Goal: Information Seeking & Learning: Learn about a topic

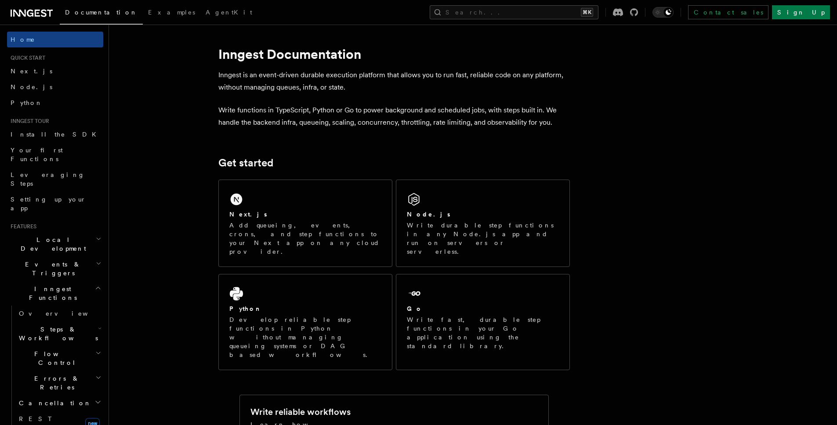
scroll to position [4, 0]
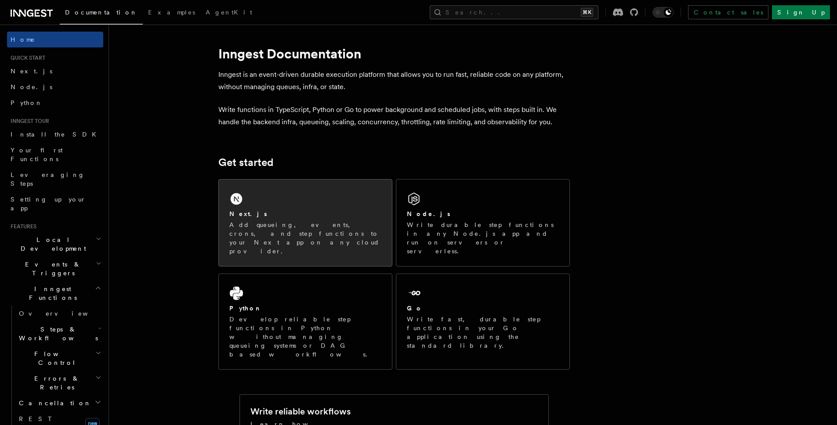
click at [274, 210] on div "Next.js" at bounding box center [305, 214] width 152 height 9
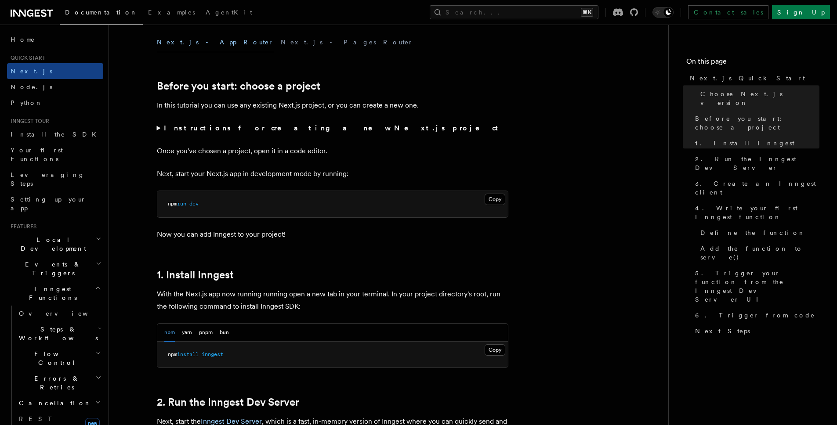
scroll to position [260, 0]
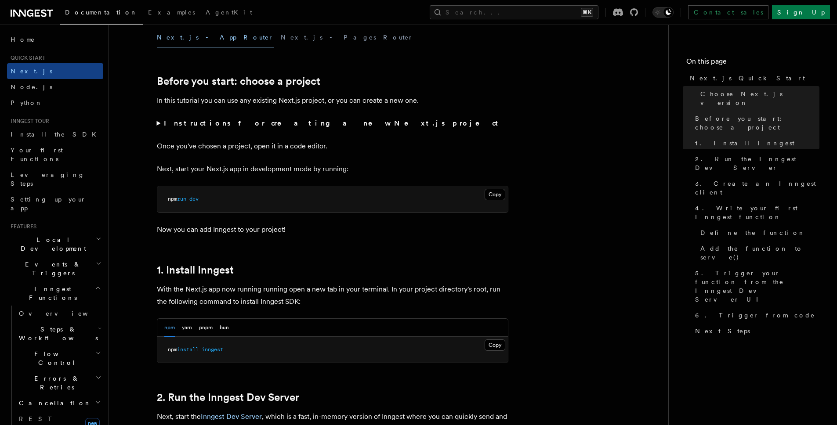
click at [68, 346] on h2 "Flow Control" at bounding box center [59, 358] width 88 height 25
click at [49, 375] on span "Overview" at bounding box center [72, 378] width 90 height 7
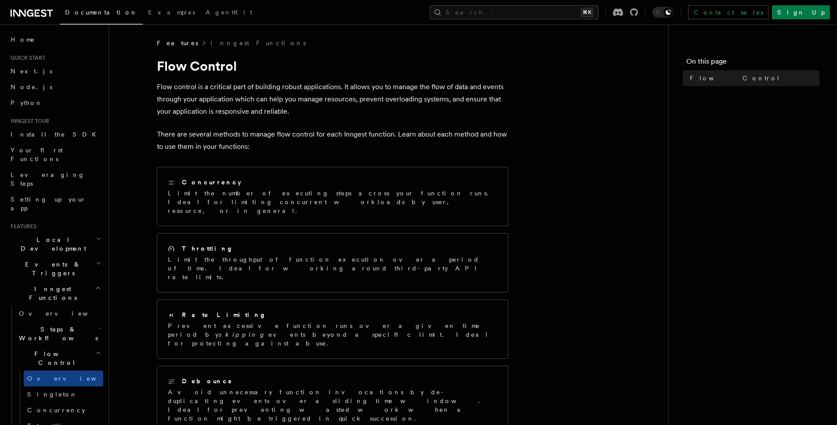
click at [41, 260] on span "Events & Triggers" at bounding box center [51, 269] width 89 height 18
click at [554, 7] on button "Search... ⌘K" at bounding box center [514, 12] width 169 height 14
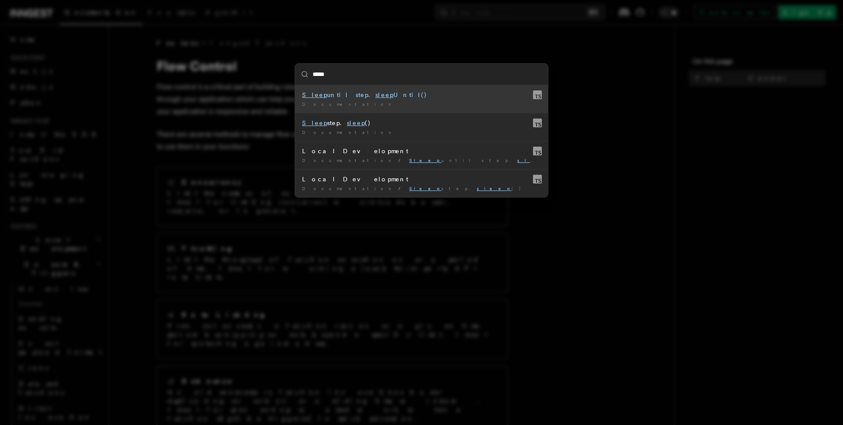
type input "****"
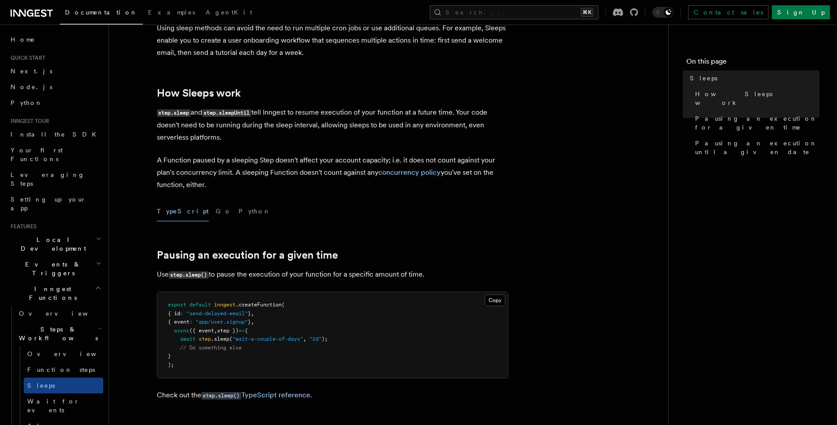
scroll to position [270, 0]
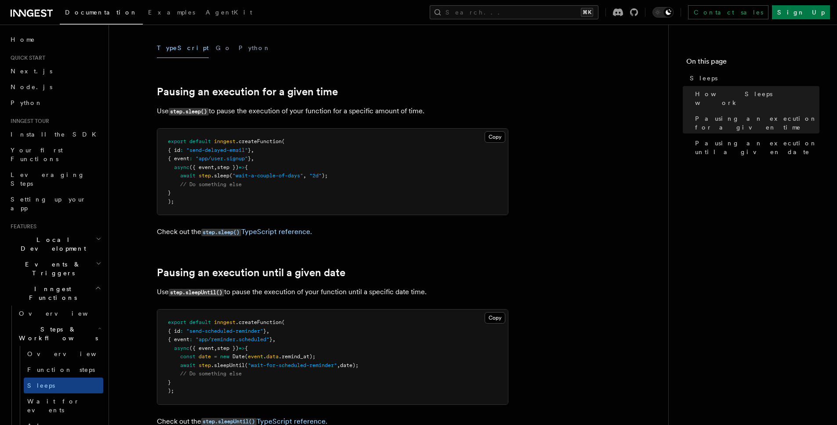
click at [257, 142] on span ".createFunction" at bounding box center [258, 141] width 46 height 6
click at [191, 170] on span "({ event" at bounding box center [201, 167] width 25 height 6
click at [202, 176] on span "step" at bounding box center [205, 176] width 12 height 6
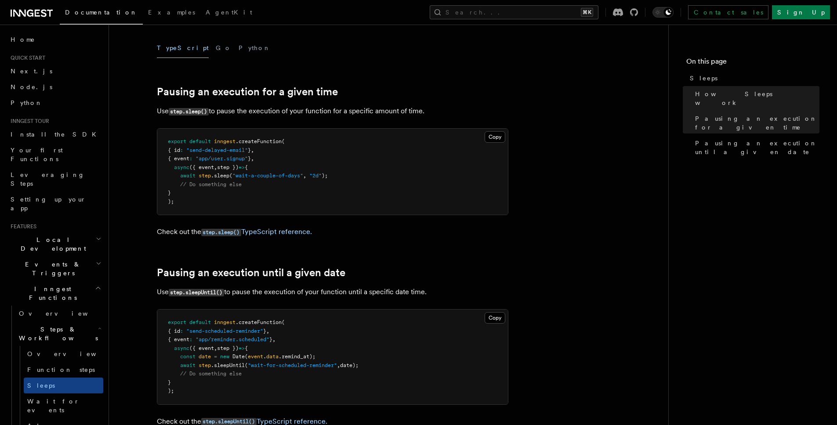
click at [223, 177] on span ".sleep" at bounding box center [220, 176] width 18 height 6
click at [229, 178] on span ".sleep" at bounding box center [220, 176] width 18 height 6
click at [260, 179] on span ""wait-a-couple-of-days"" at bounding box center [267, 176] width 71 height 6
drag, startPoint x: 260, startPoint y: 179, endPoint x: 297, endPoint y: 179, distance: 36.9
click at [297, 179] on span ""wait-a-couple-of-days"" at bounding box center [267, 176] width 71 height 6
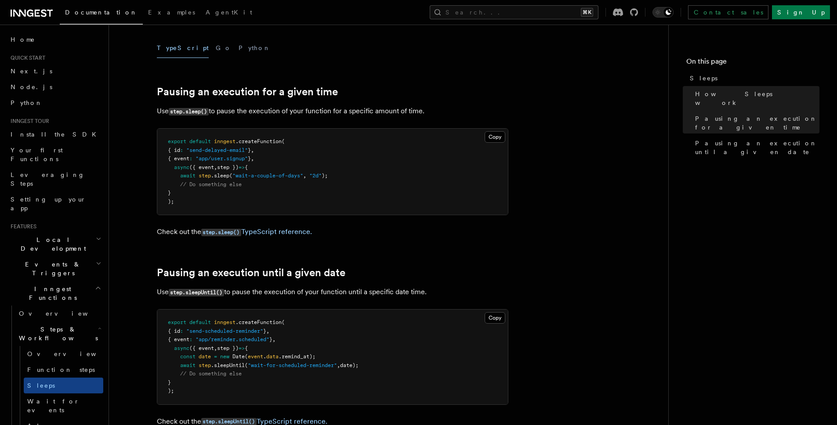
click at [318, 178] on span ""2d"" at bounding box center [315, 176] width 12 height 6
drag, startPoint x: 257, startPoint y: 183, endPoint x: 182, endPoint y: 181, distance: 74.7
click at [182, 181] on pre "export default inngest .createFunction ( { id : "send-delayed-email" } , { even…" at bounding box center [332, 172] width 351 height 86
click at [178, 181] on pre "export default inngest .createFunction ( { id : "send-delayed-email" } , { even…" at bounding box center [332, 172] width 351 height 86
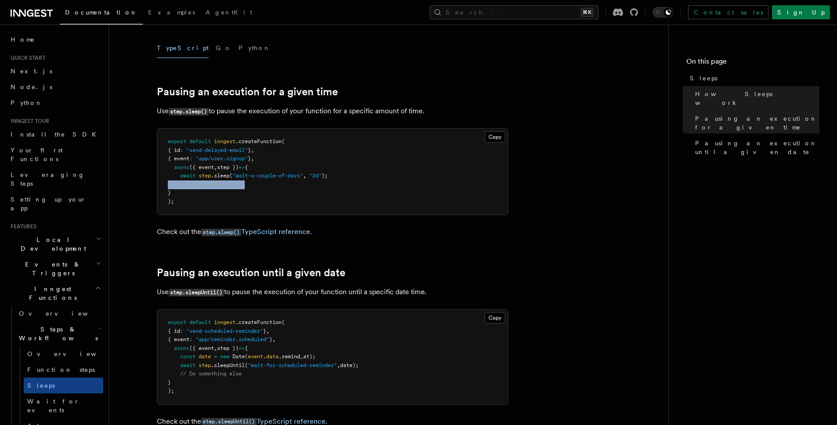
drag, startPoint x: 178, startPoint y: 181, endPoint x: 255, endPoint y: 184, distance: 76.5
click at [255, 184] on pre "export default inngest .createFunction ( { id : "send-delayed-email" } , { even…" at bounding box center [332, 172] width 351 height 86
drag, startPoint x: 340, startPoint y: 174, endPoint x: 164, endPoint y: 178, distance: 176.2
click at [174, 180] on pre "export default inngest .createFunction ( { id : "send-delayed-email" } , { even…" at bounding box center [332, 172] width 351 height 86
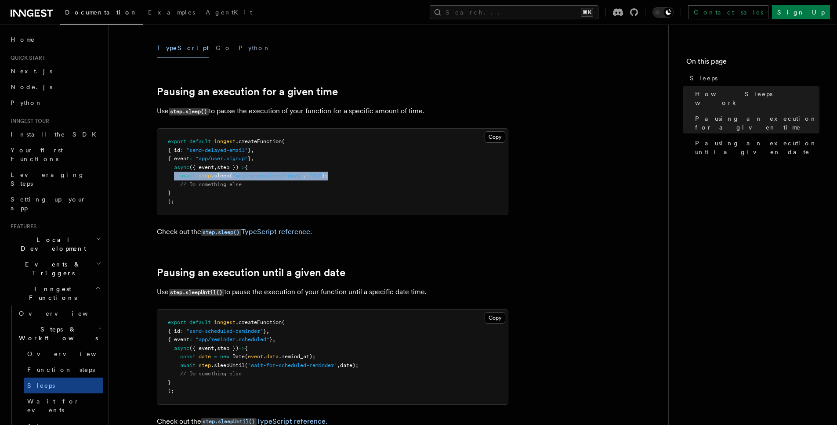
click at [184, 173] on pre "export default inngest .createFunction ( { id : "send-delayed-email" } , { even…" at bounding box center [332, 172] width 351 height 86
drag, startPoint x: 320, startPoint y: 173, endPoint x: 324, endPoint y: 183, distance: 10.8
click at [324, 183] on pre "export default inngest .createFunction ( { id : "send-delayed-email" } , { even…" at bounding box center [332, 172] width 351 height 86
drag, startPoint x: 324, startPoint y: 183, endPoint x: 317, endPoint y: 177, distance: 8.4
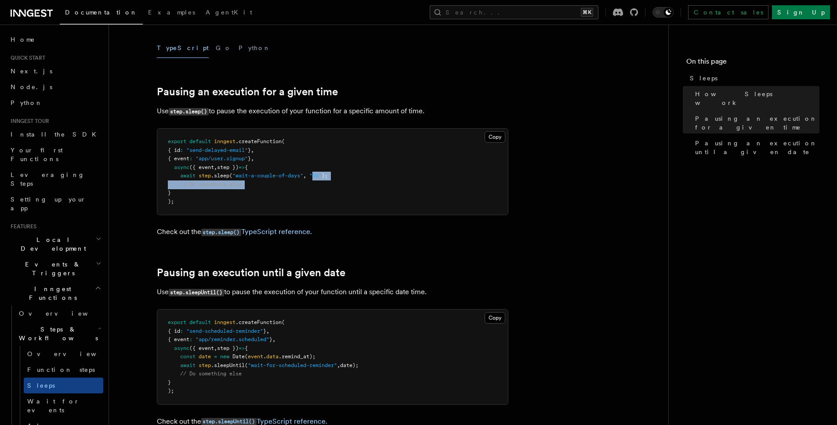
click at [317, 177] on pre "export default inngest .createFunction ( { id : "send-delayed-email" } , { even…" at bounding box center [332, 172] width 351 height 86
click at [315, 176] on span ""2d"" at bounding box center [315, 176] width 12 height 6
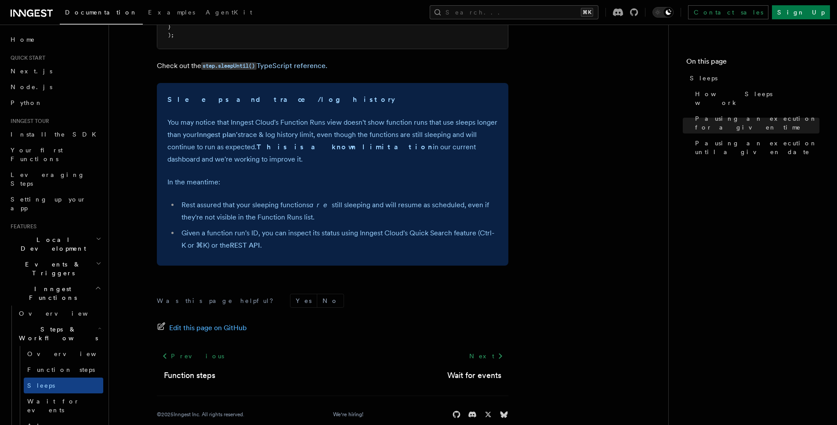
scroll to position [609, 0]
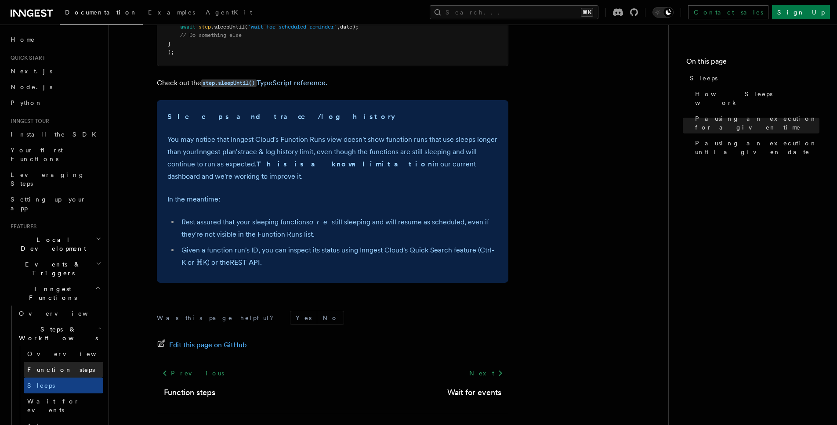
click at [53, 362] on link "Function steps" at bounding box center [64, 370] width 80 height 16
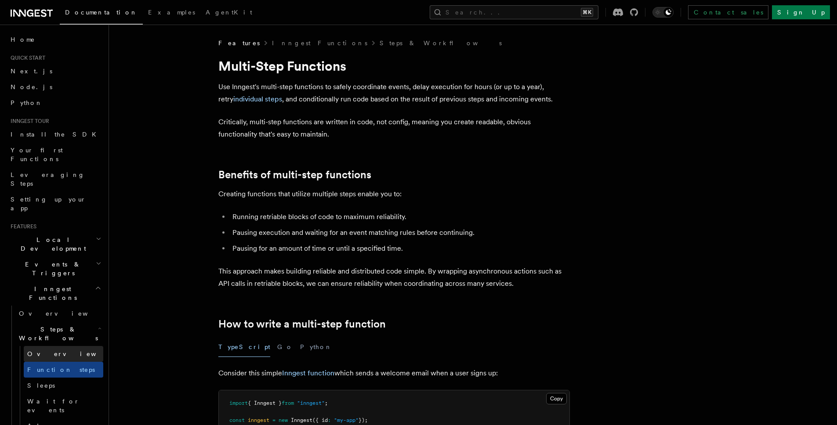
click at [46, 351] on span "Overview" at bounding box center [72, 354] width 90 height 7
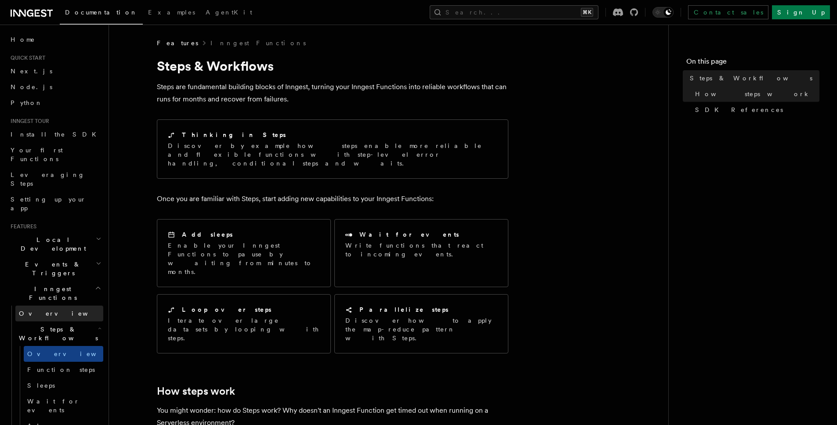
click at [40, 306] on link "Overview" at bounding box center [59, 314] width 88 height 16
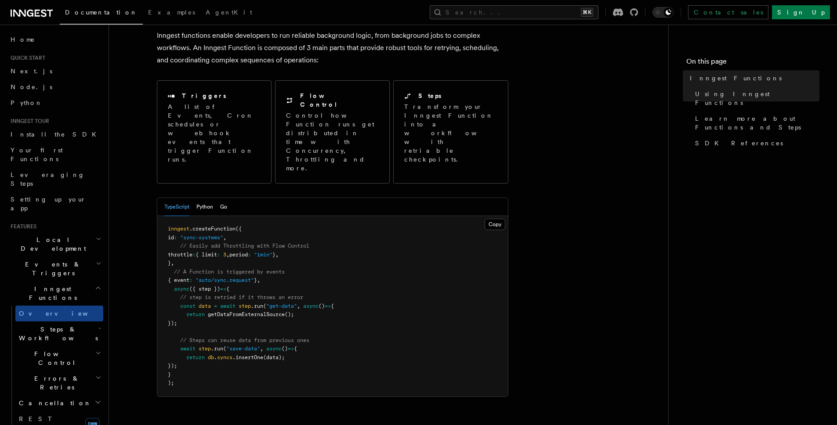
click at [223, 311] on span "getDataFromExternalSource" at bounding box center [246, 314] width 77 height 6
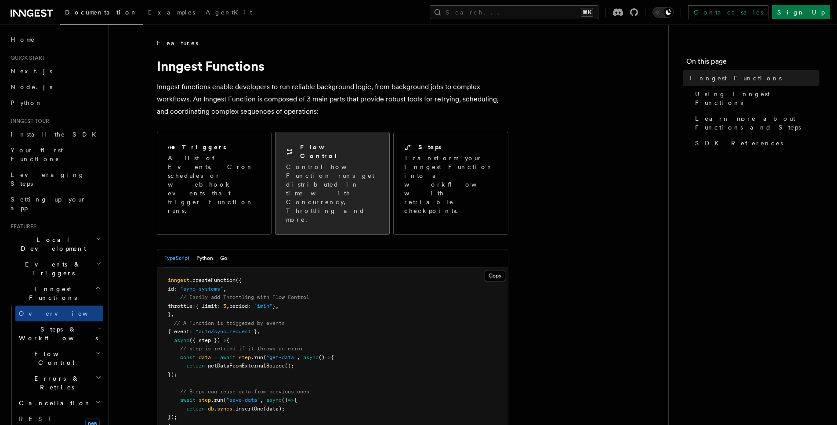
click at [330, 170] on p "Control how Function runs get distributed in time with Concurrency, Throttling …" at bounding box center [332, 193] width 93 height 61
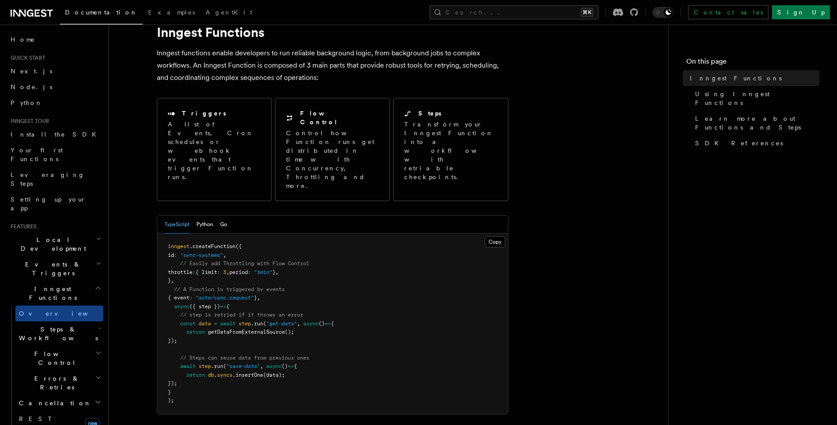
scroll to position [39, 0]
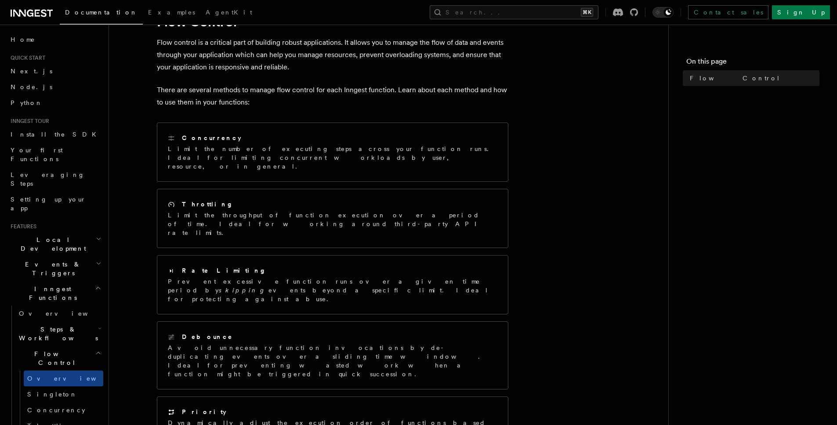
scroll to position [82, 0]
